Goal: Navigation & Orientation: Find specific page/section

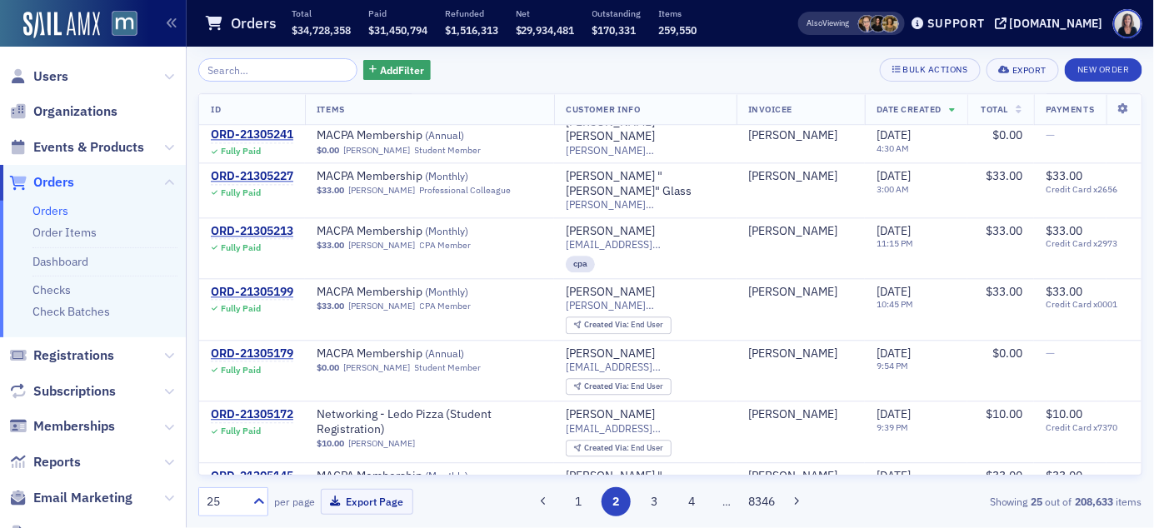
scroll to position [1280, 0]
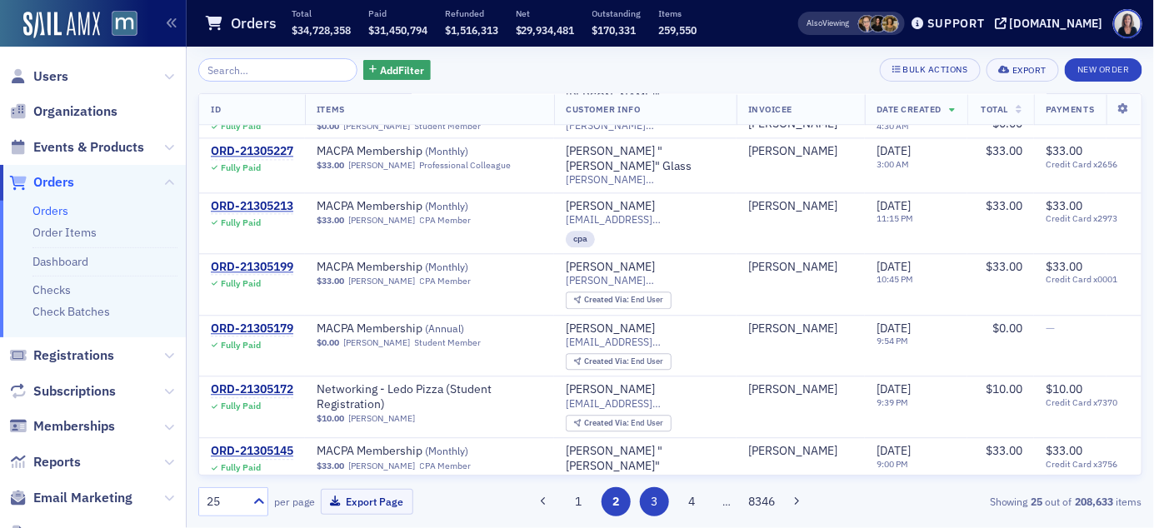
click at [656, 501] on button "3" at bounding box center [654, 502] width 29 height 29
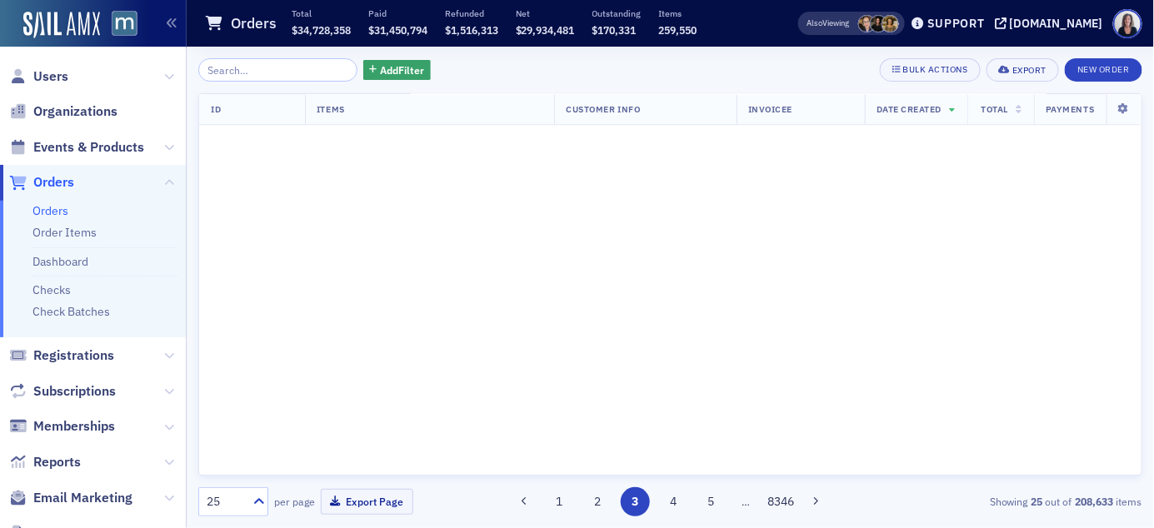
scroll to position [0, 0]
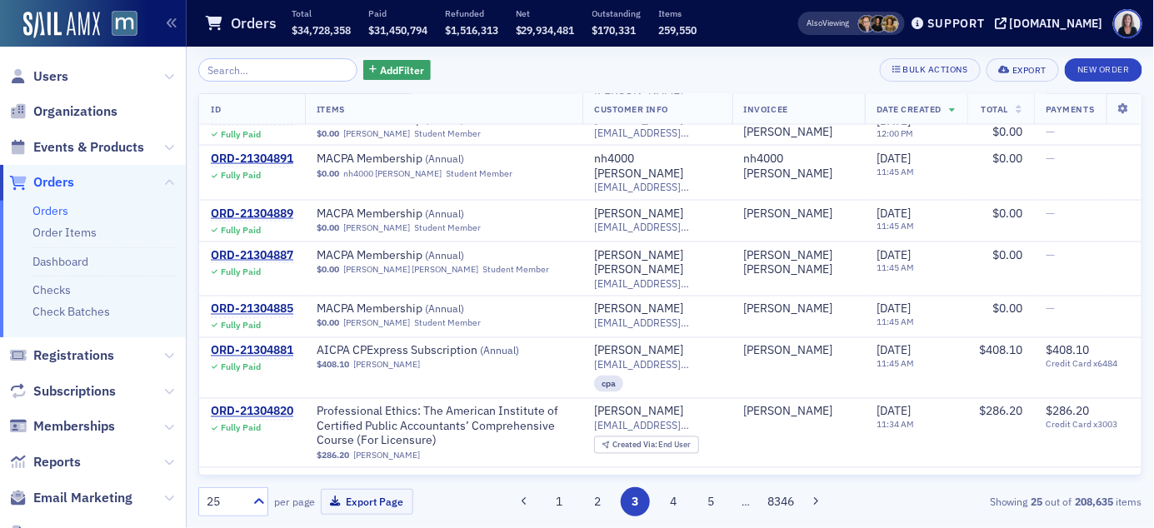
scroll to position [851, 0]
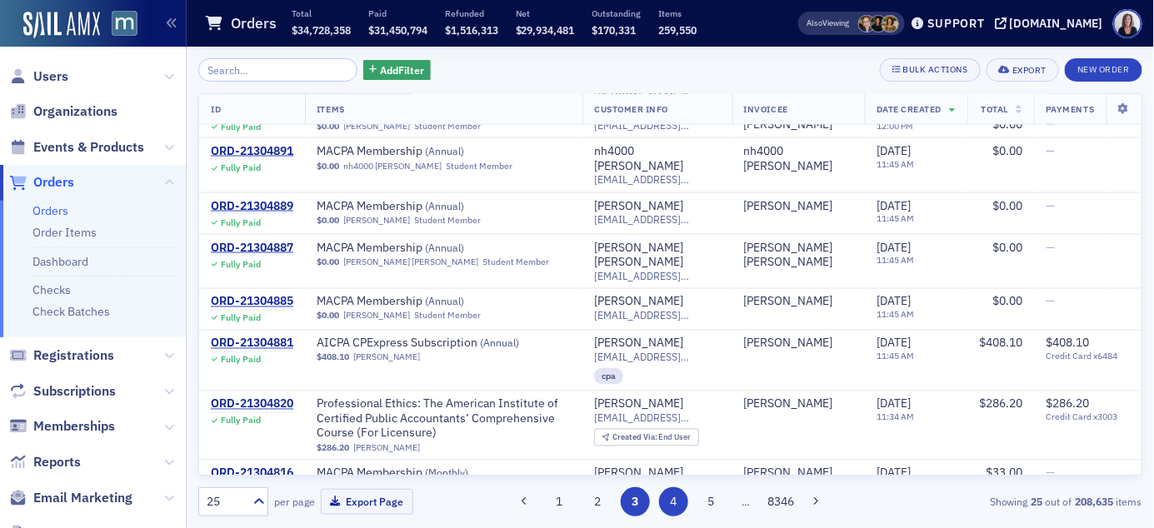
click at [683, 498] on button "4" at bounding box center [673, 502] width 29 height 29
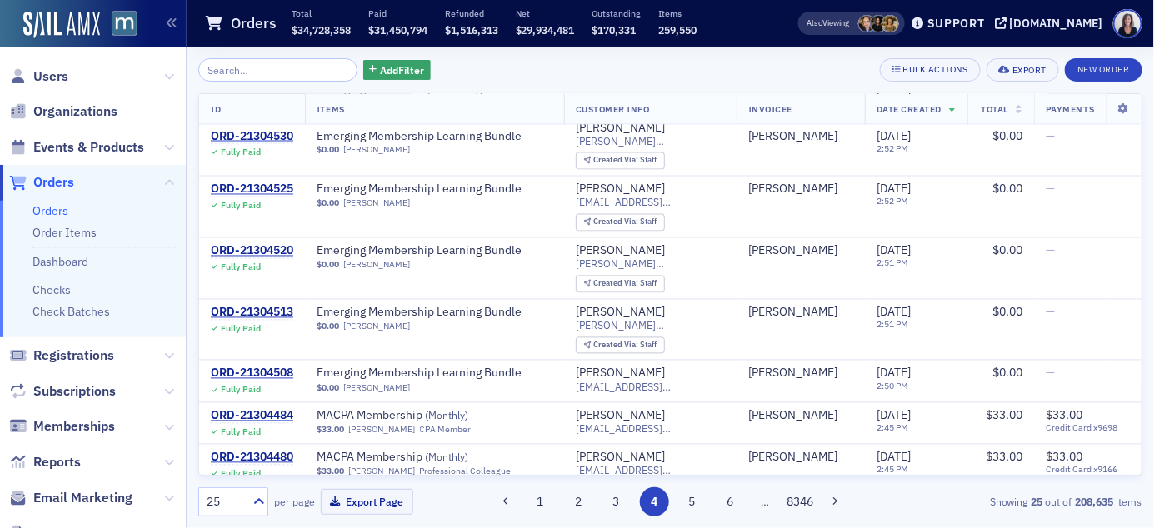
scroll to position [982, 0]
click at [693, 505] on button "5" at bounding box center [692, 502] width 29 height 29
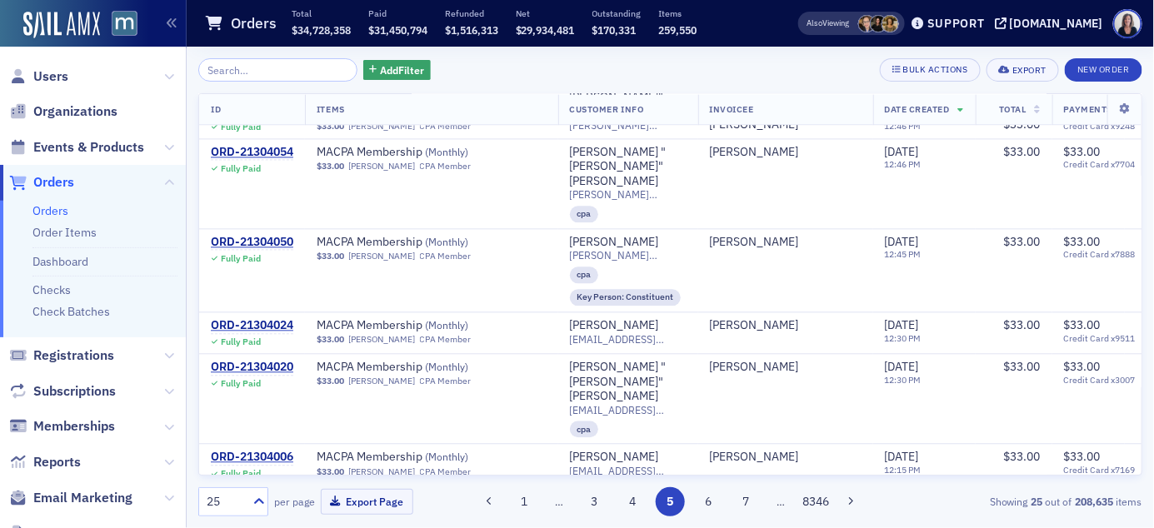
scroll to position [1219, 0]
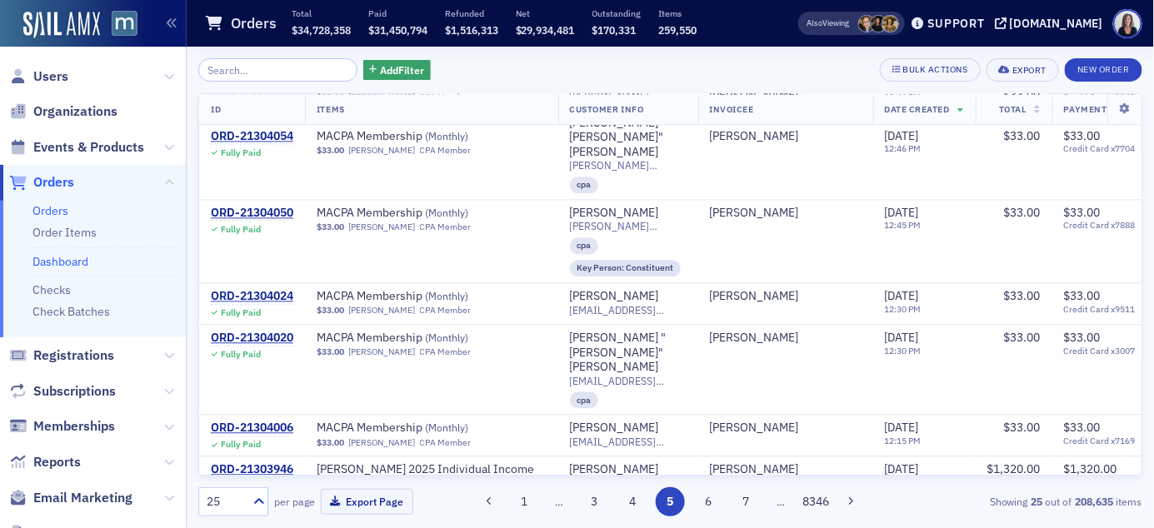
click at [78, 260] on link "Dashboard" at bounding box center [61, 261] width 56 height 15
